Goal: Check status: Check status

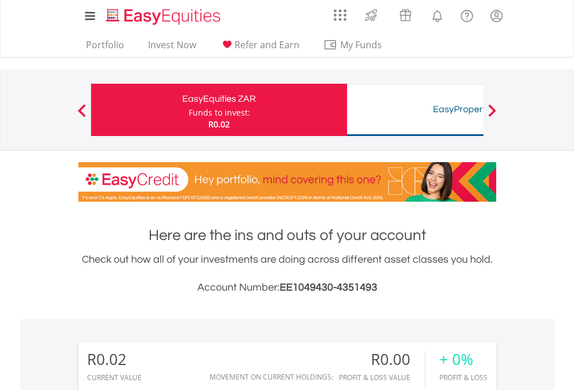
scroll to position [112, 182]
click at [189, 110] on div "Funds to invest:" at bounding box center [220, 113] width 62 height 12
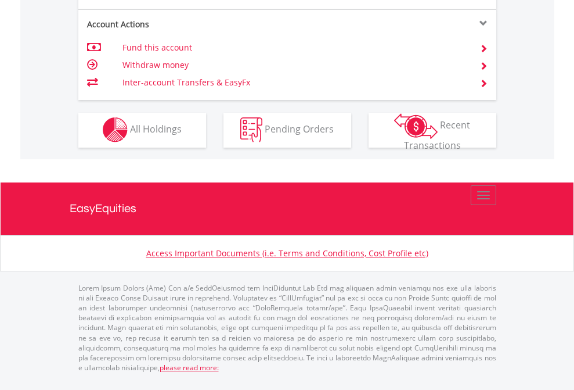
scroll to position [1086, 0]
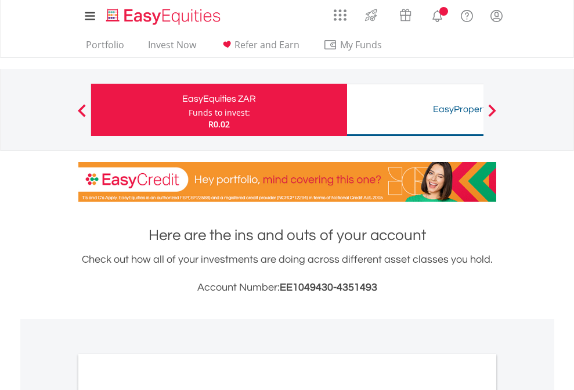
scroll to position [698, 0]
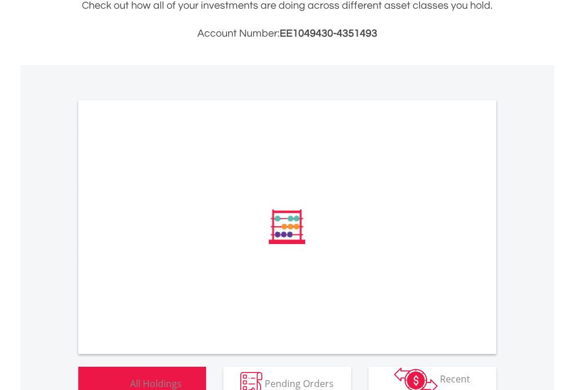
click at [130, 376] on span "All Holdings" at bounding box center [156, 382] width 52 height 13
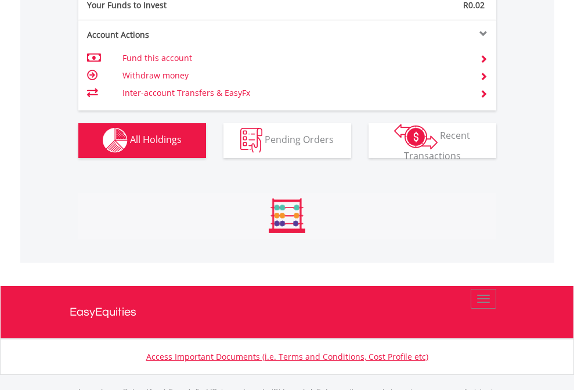
scroll to position [1150, 0]
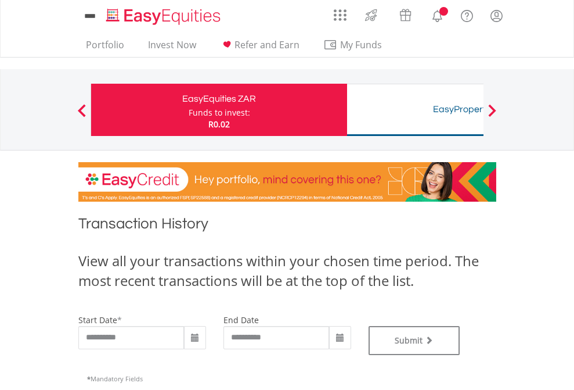
click at [189, 110] on div "Funds to invest:" at bounding box center [220, 113] width 62 height 12
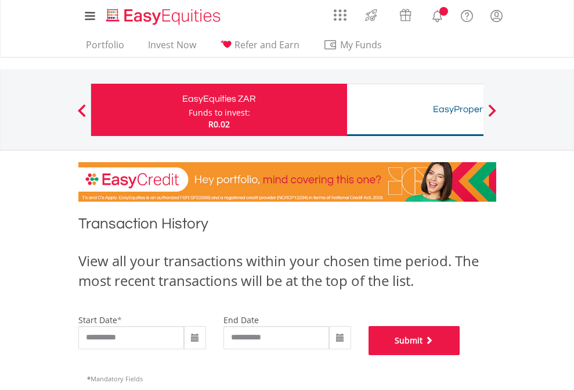
click at [461, 355] on button "Submit" at bounding box center [415, 340] width 92 height 29
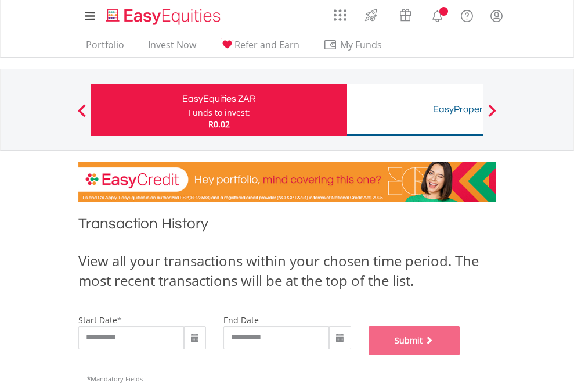
scroll to position [471, 0]
